Goal: Check status: Check status

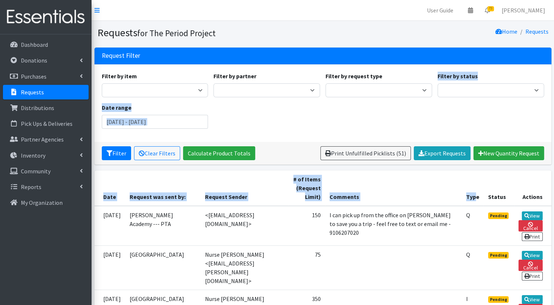
drag, startPoint x: 477, startPoint y: 175, endPoint x: 525, endPoint y: 105, distance: 85.1
click at [534, 212] on link "View" at bounding box center [532, 216] width 21 height 9
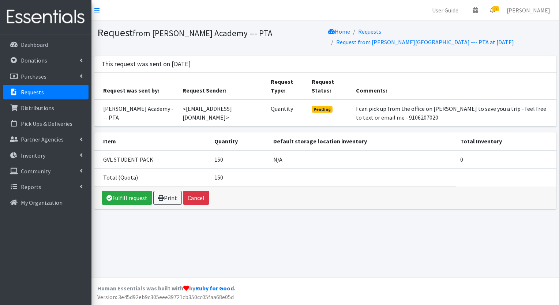
click at [36, 91] on p "Requests" at bounding box center [32, 92] width 23 height 7
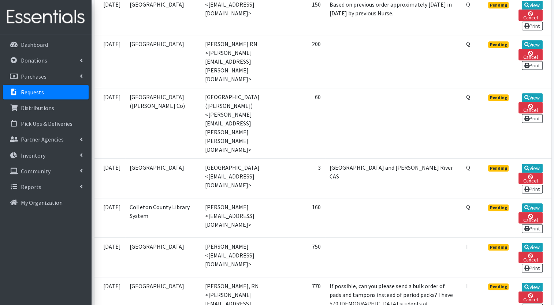
scroll to position [657, 0]
